Goal: Information Seeking & Learning: Learn about a topic

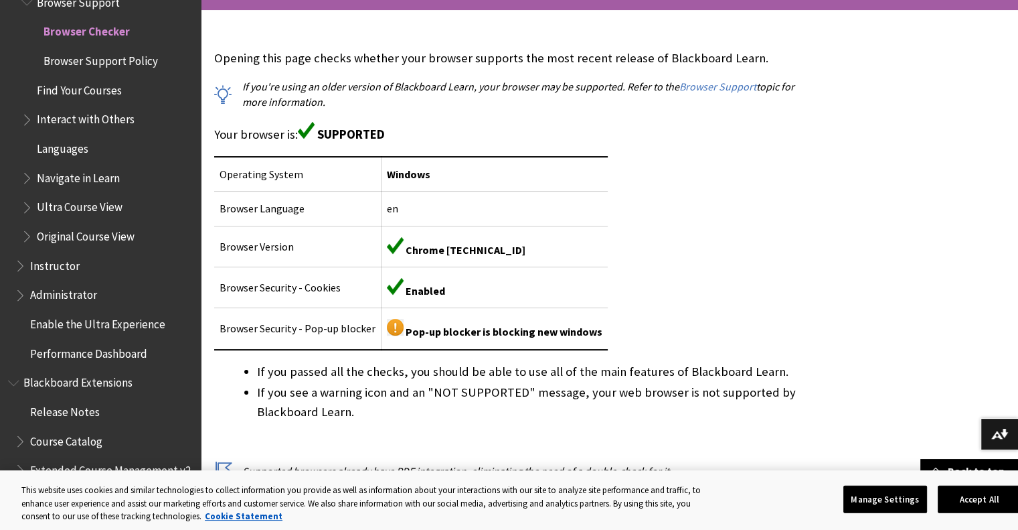
scroll to position [270, 0]
click at [862, 489] on button "Manage Settings" at bounding box center [885, 499] width 84 height 28
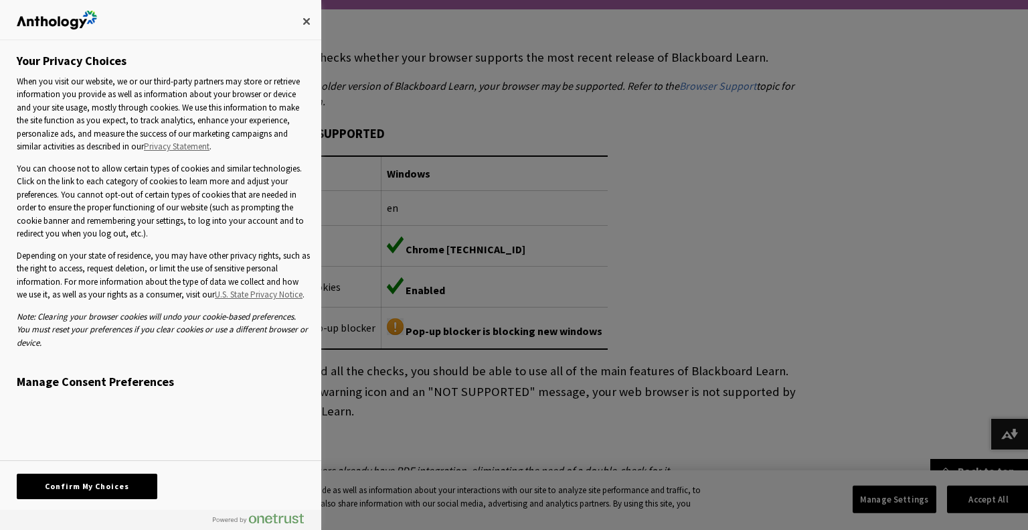
click at [114, 471] on div "Confirm My Choices" at bounding box center [161, 485] width 288 height 49
click at [112, 483] on button "Confirm My Choices" at bounding box center [87, 485] width 141 height 25
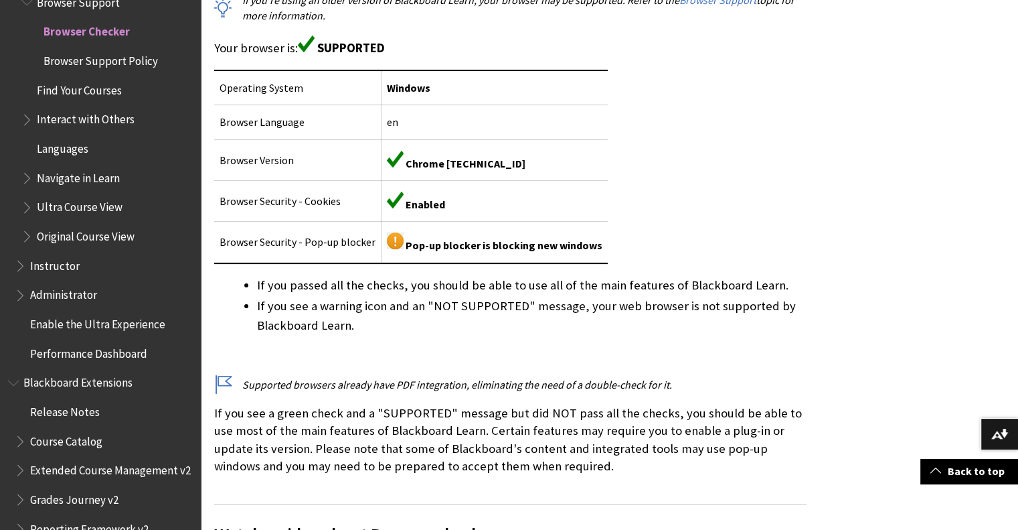
scroll to position [364, 0]
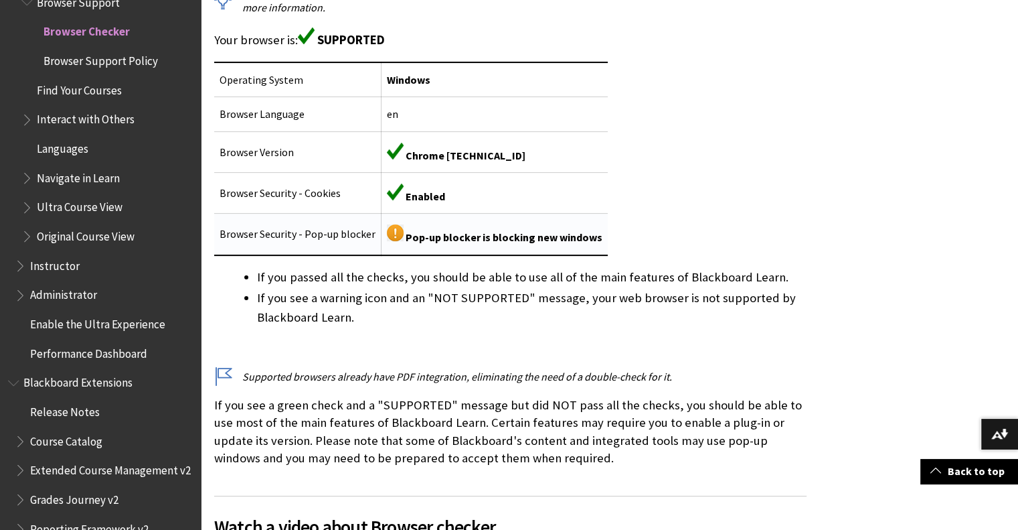
click at [392, 230] on img at bounding box center [395, 232] width 17 height 17
click at [426, 241] on span "Pop-up blocker is blocking new windows" at bounding box center [504, 236] width 197 height 13
click at [458, 321] on li "If you see a warning icon and an "NOT SUPPORTED" message, your web browser is n…" at bounding box center [532, 307] width 550 height 37
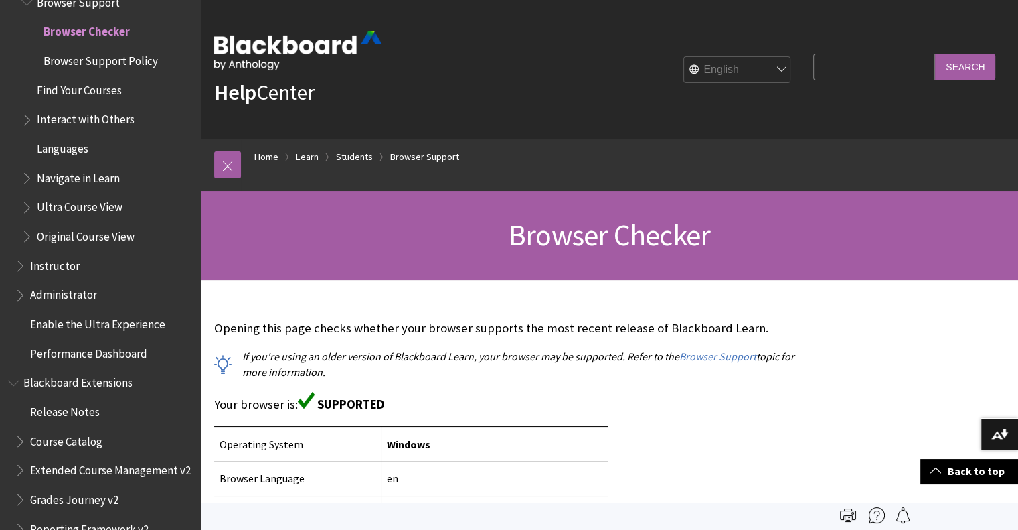
scroll to position [1, 0]
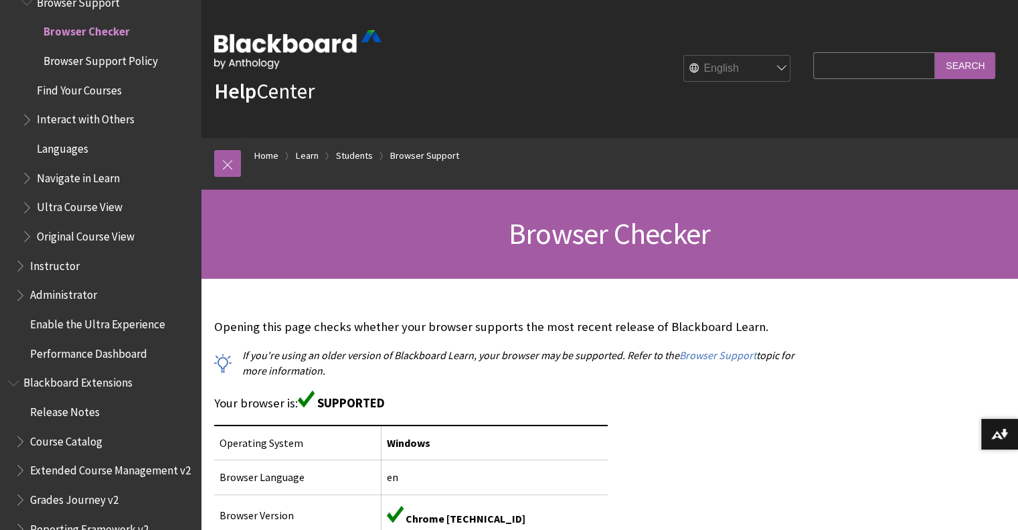
click at [105, 233] on span "Original Course View" at bounding box center [86, 234] width 98 height 18
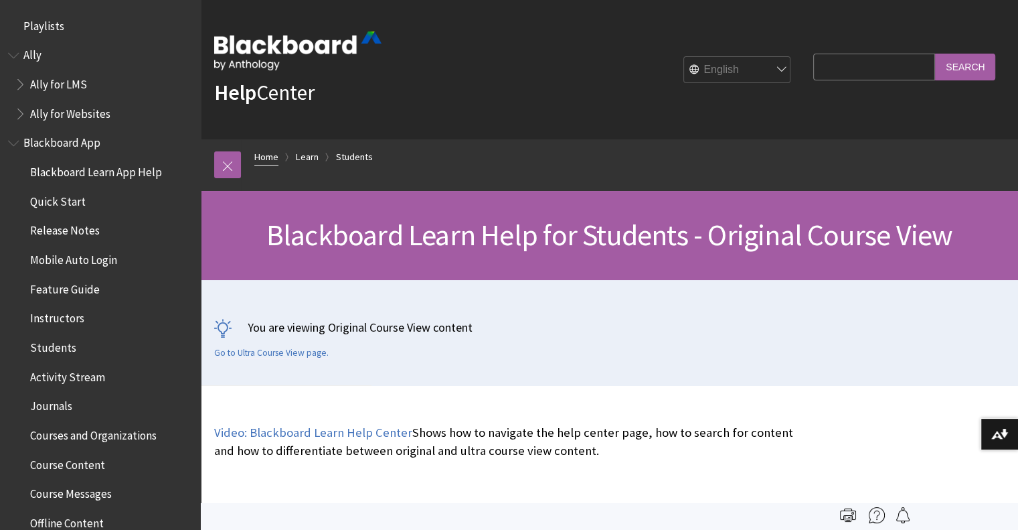
click at [266, 152] on link "Home" at bounding box center [266, 157] width 24 height 17
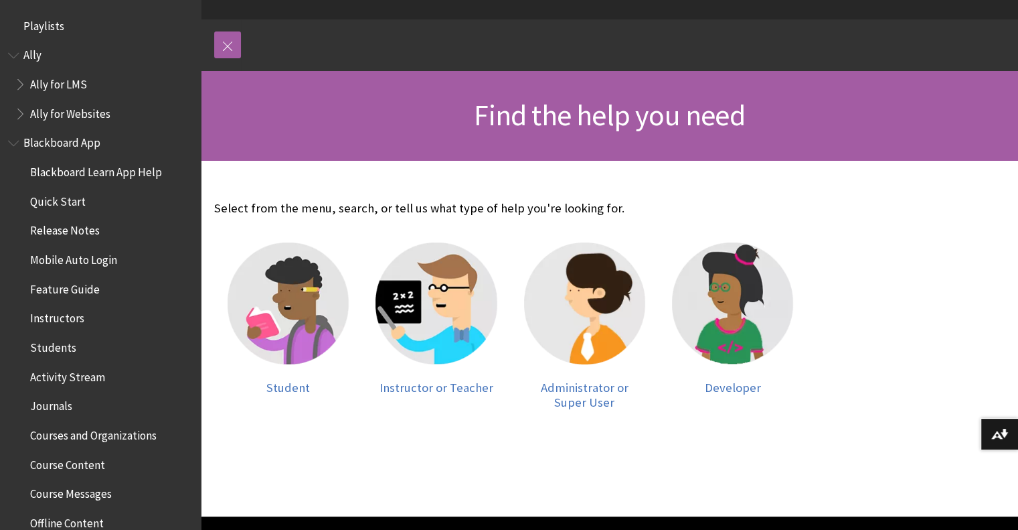
scroll to position [120, 0]
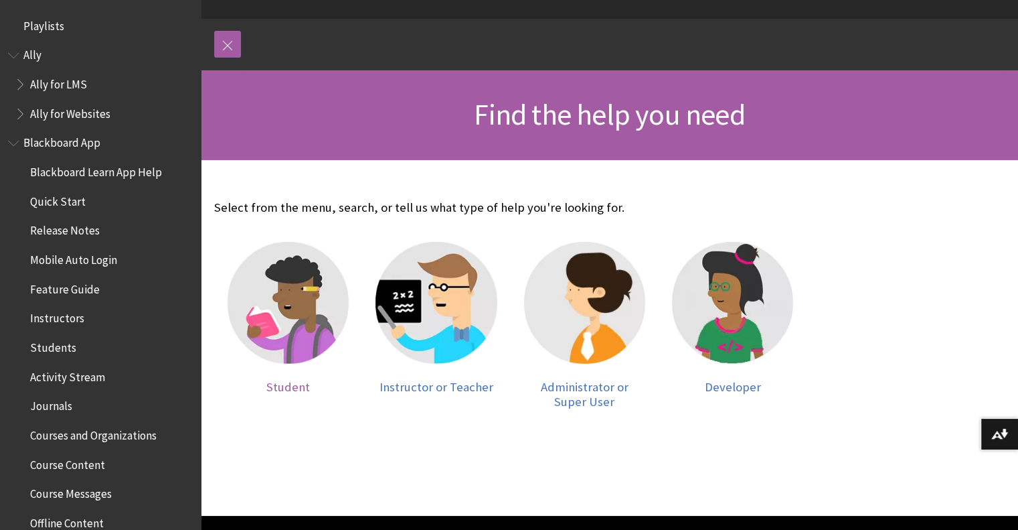
click at [293, 286] on img at bounding box center [288, 302] width 121 height 121
